Goal: Task Accomplishment & Management: Manage account settings

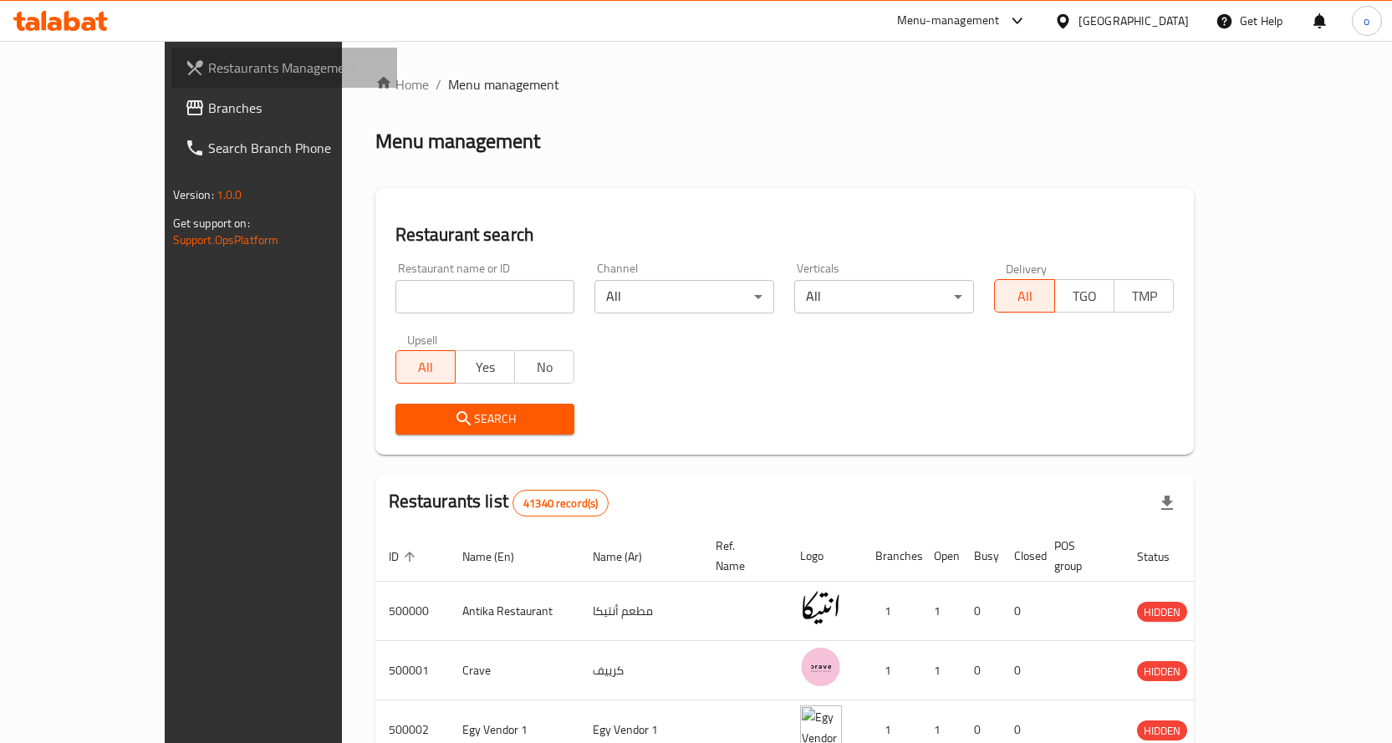
click at [208, 72] on span "Restaurants Management" at bounding box center [296, 68] width 176 height 20
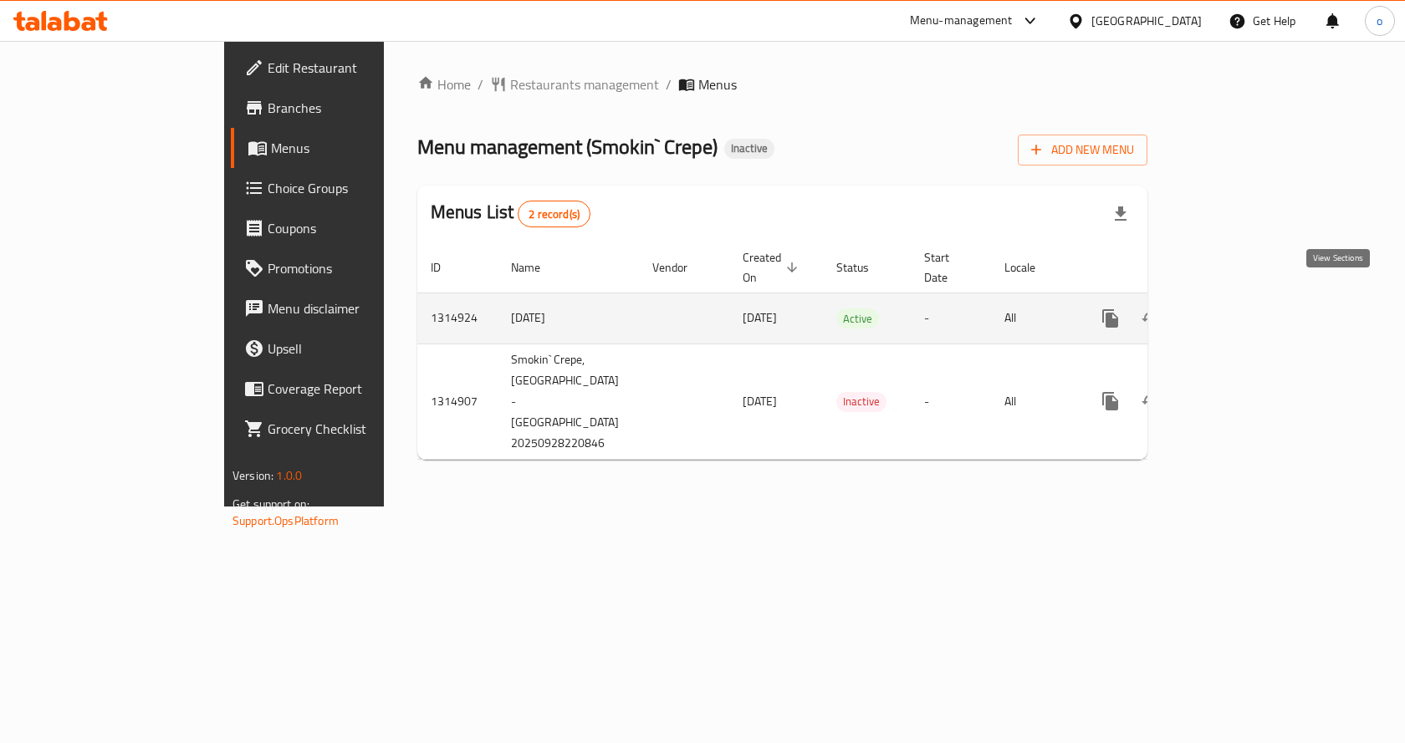
click at [1241, 308] on icon "enhanced table" at bounding box center [1231, 318] width 20 height 20
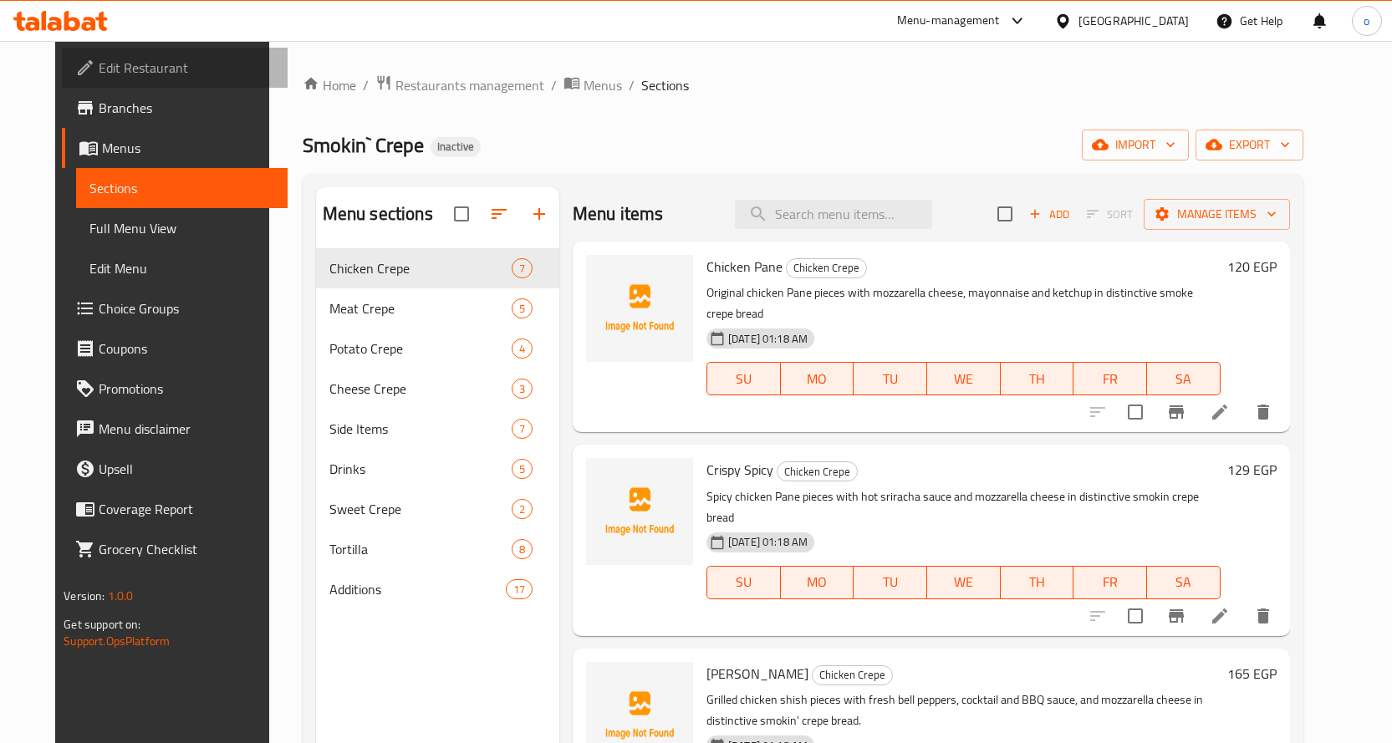
click at [99, 72] on span "Edit Restaurant" at bounding box center [187, 68] width 176 height 20
